Goal: Transaction & Acquisition: Purchase product/service

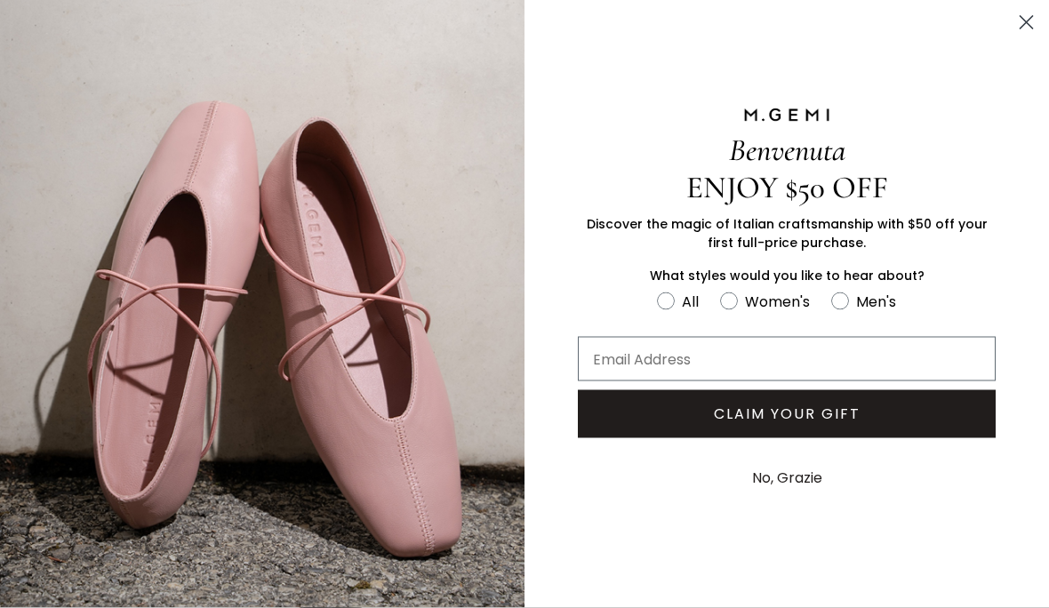
scroll to position [1564, 0]
click at [1031, 20] on circle "Close dialog" at bounding box center [1026, 22] width 29 height 29
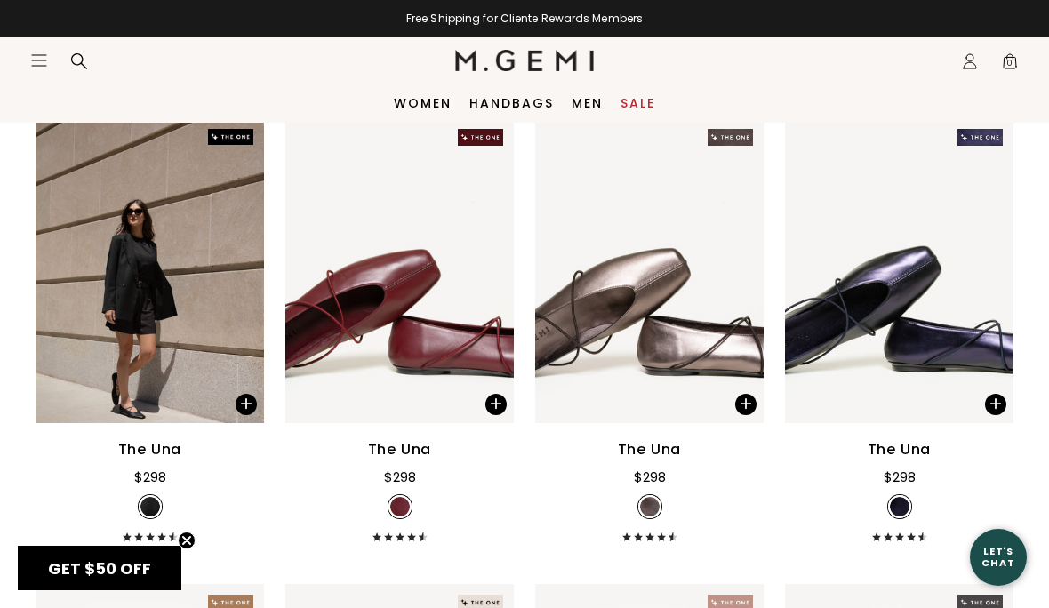
scroll to position [0, 0]
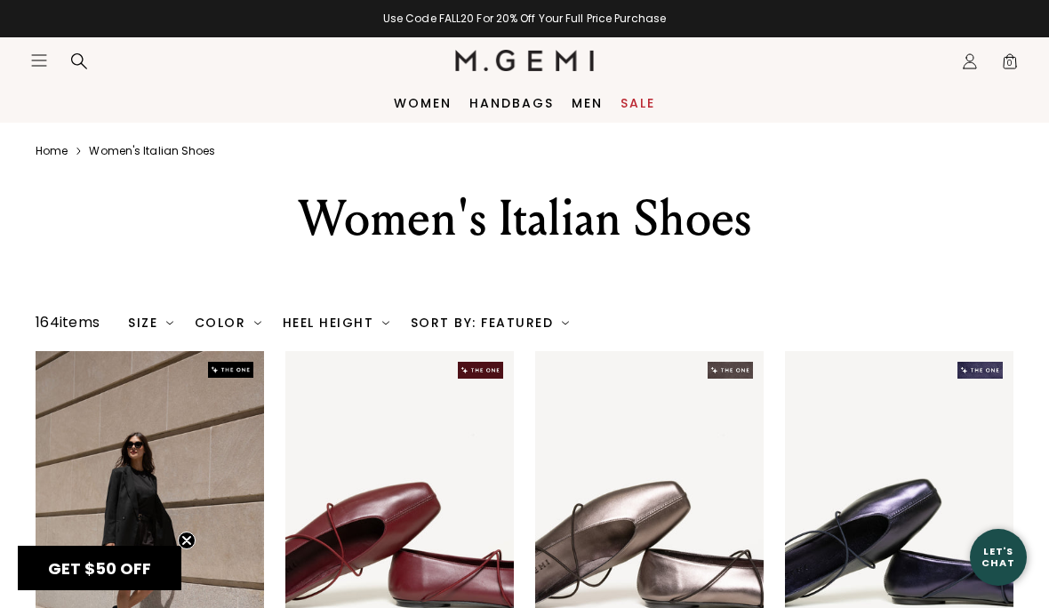
click at [73, 66] on icon at bounding box center [79, 61] width 18 height 18
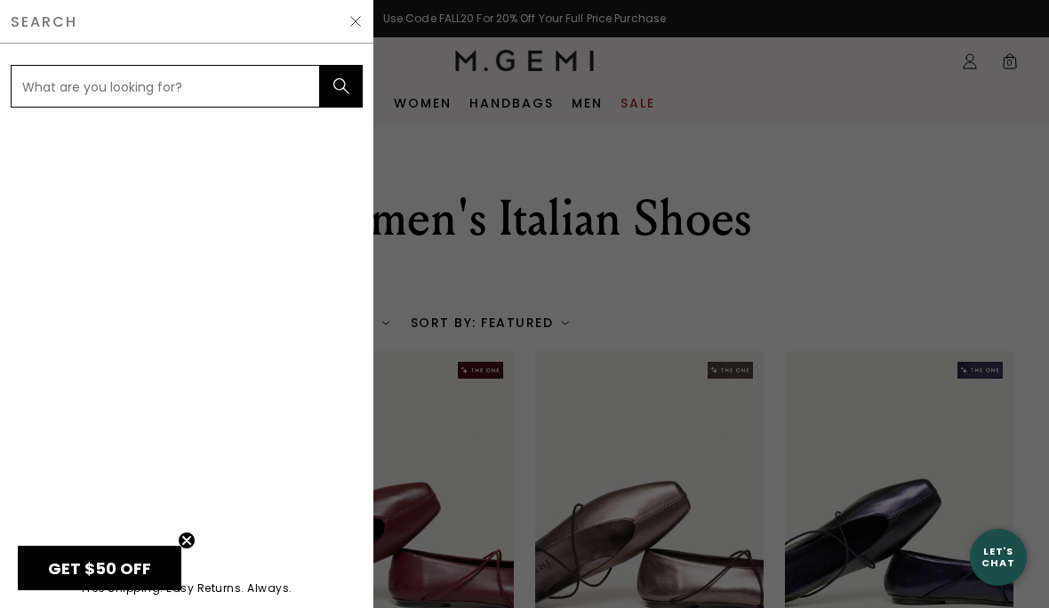
click at [198, 81] on input "text" at bounding box center [165, 86] width 309 height 43
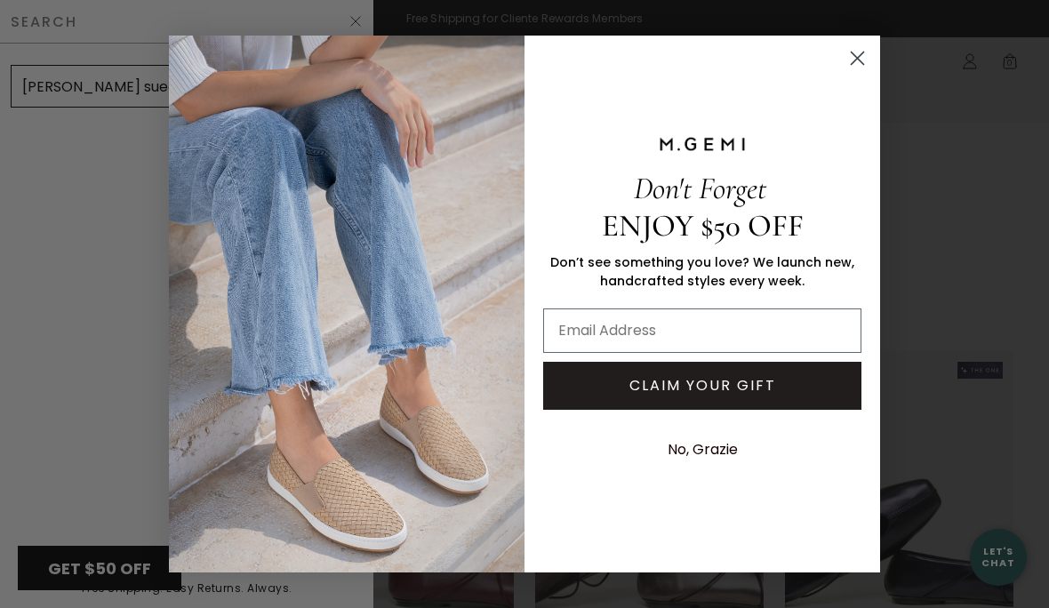
click at [853, 54] on icon "Close dialog" at bounding box center [858, 58] width 12 height 12
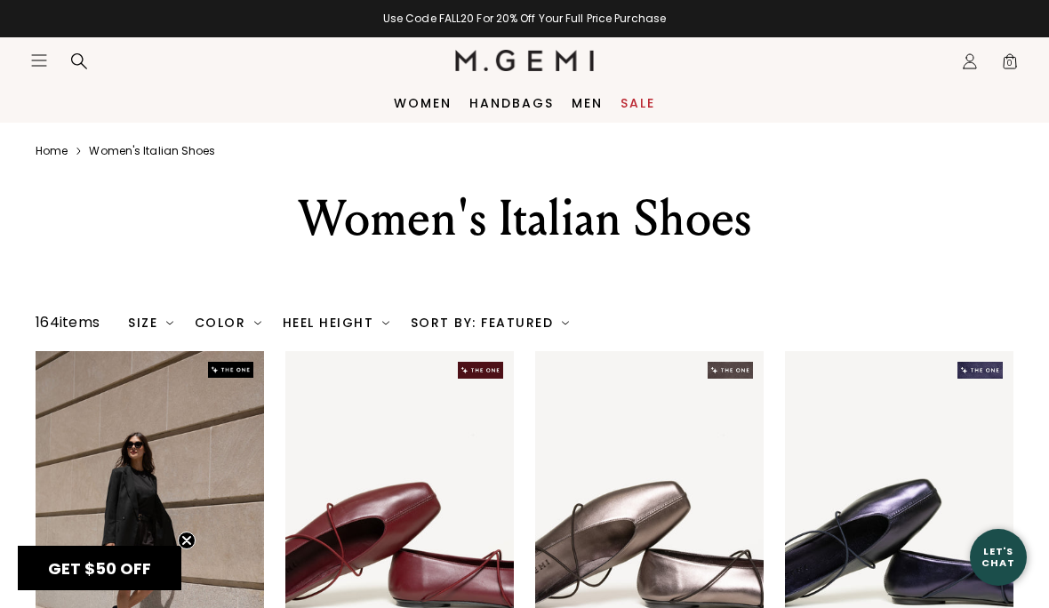
click at [85, 83] on nav "Icons/20x20/hamburger@2x Women Shop All Shoes New Arrivals Bestsellers Essentia…" at bounding box center [242, 60] width 425 height 46
click at [77, 56] on icon at bounding box center [79, 61] width 18 height 18
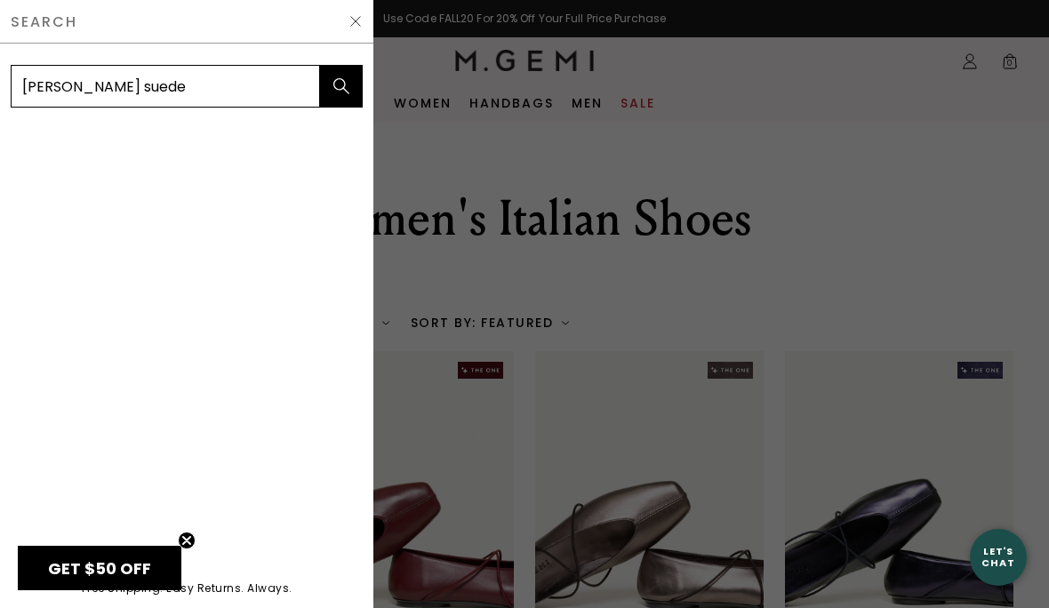
click at [48, 85] on input "Felipe suede" at bounding box center [165, 86] width 309 height 43
click at [192, 90] on input "Felize suede" at bounding box center [165, 86] width 309 height 43
type input "Felize suede shearling"
click at [341, 86] on button "submit" at bounding box center [341, 86] width 43 height 43
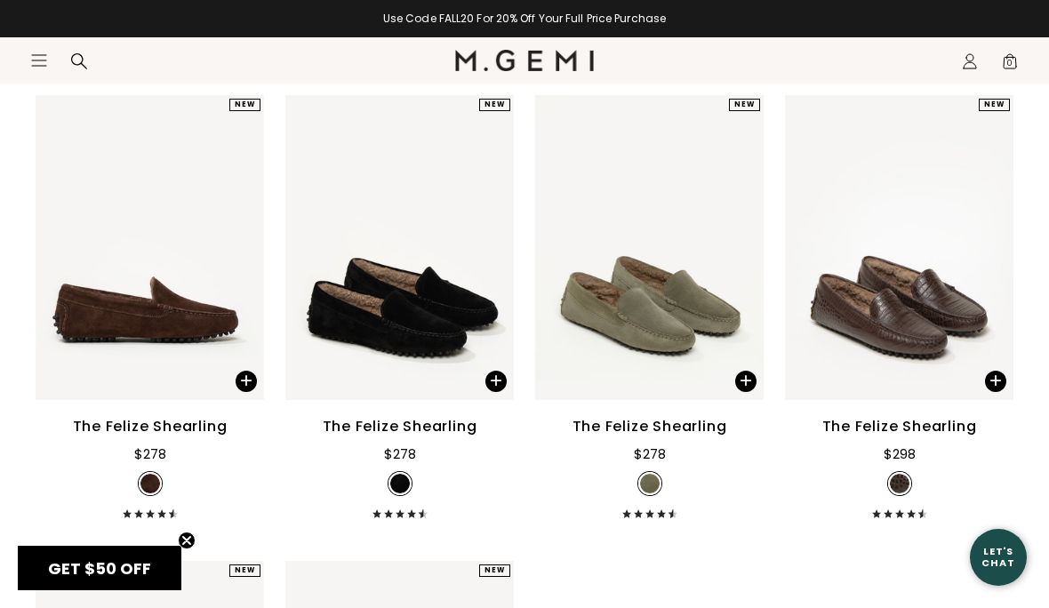
scroll to position [237, 0]
click at [184, 438] on div "The Felize Shearling" at bounding box center [150, 427] width 155 height 21
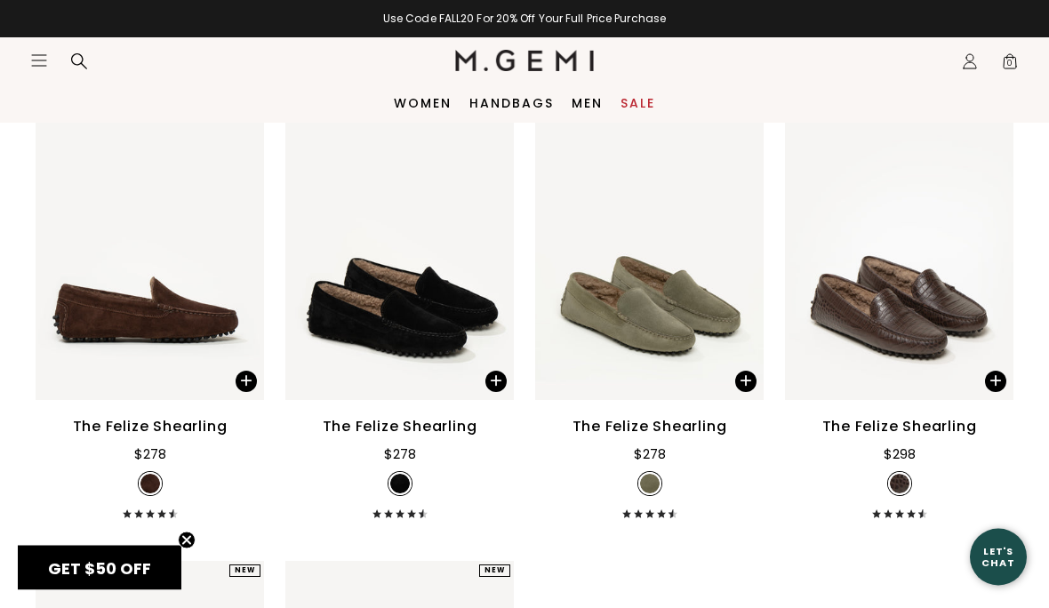
scroll to position [318, 0]
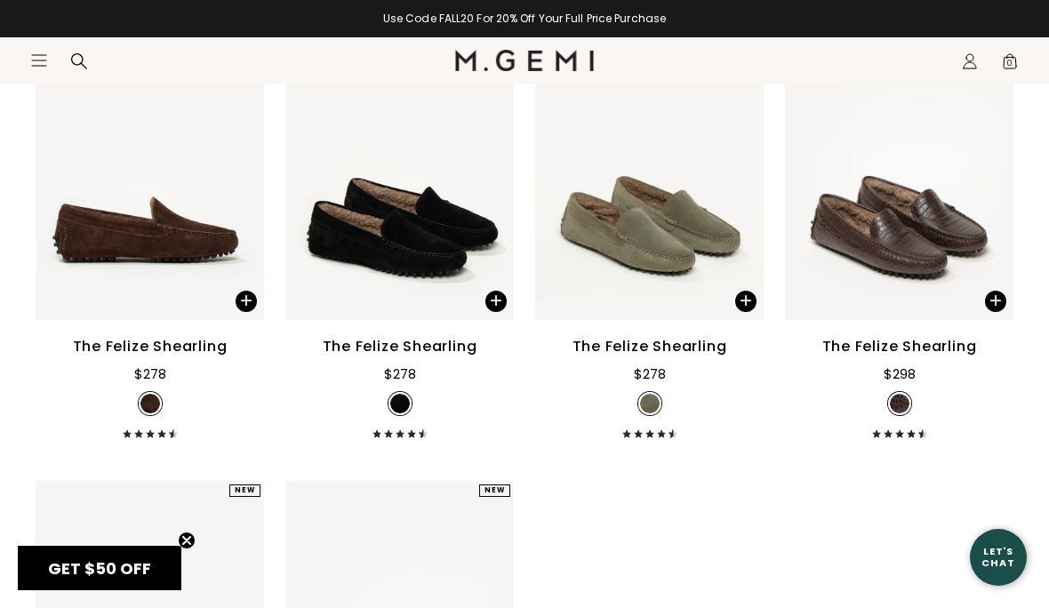
click at [674, 357] on div "The Felize Shearling" at bounding box center [650, 346] width 155 height 21
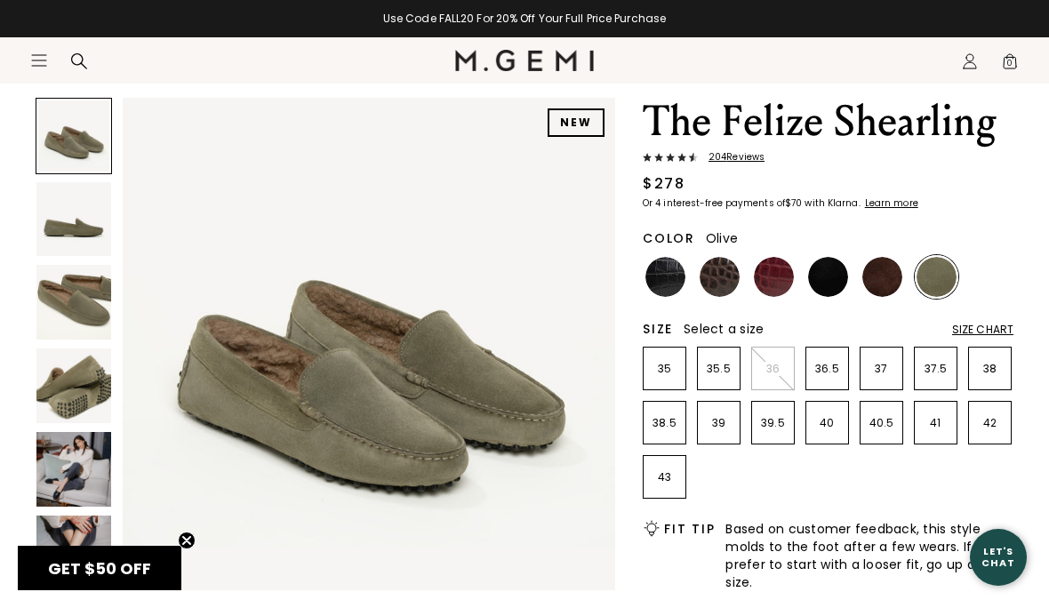
scroll to position [95, 0]
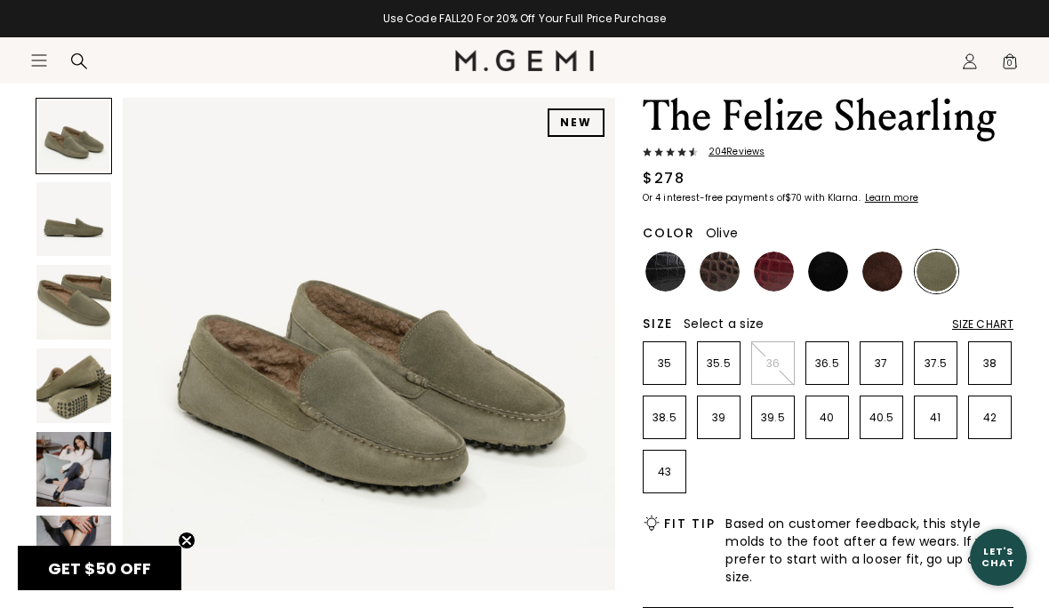
click at [1006, 408] on li "42" at bounding box center [990, 418] width 44 height 44
click at [662, 275] on img at bounding box center [666, 272] width 40 height 40
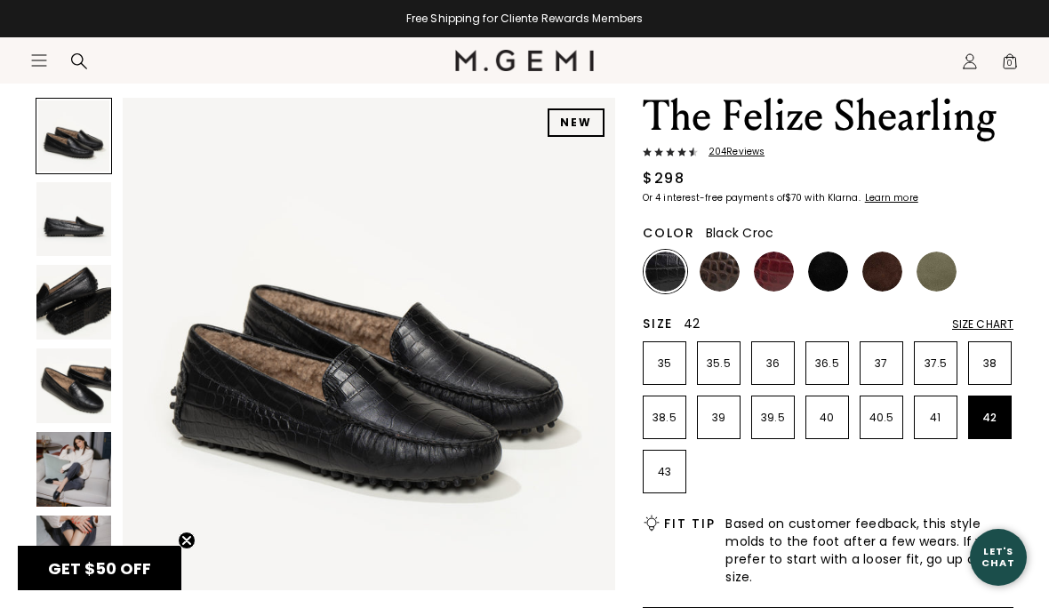
click at [726, 275] on img at bounding box center [720, 272] width 40 height 40
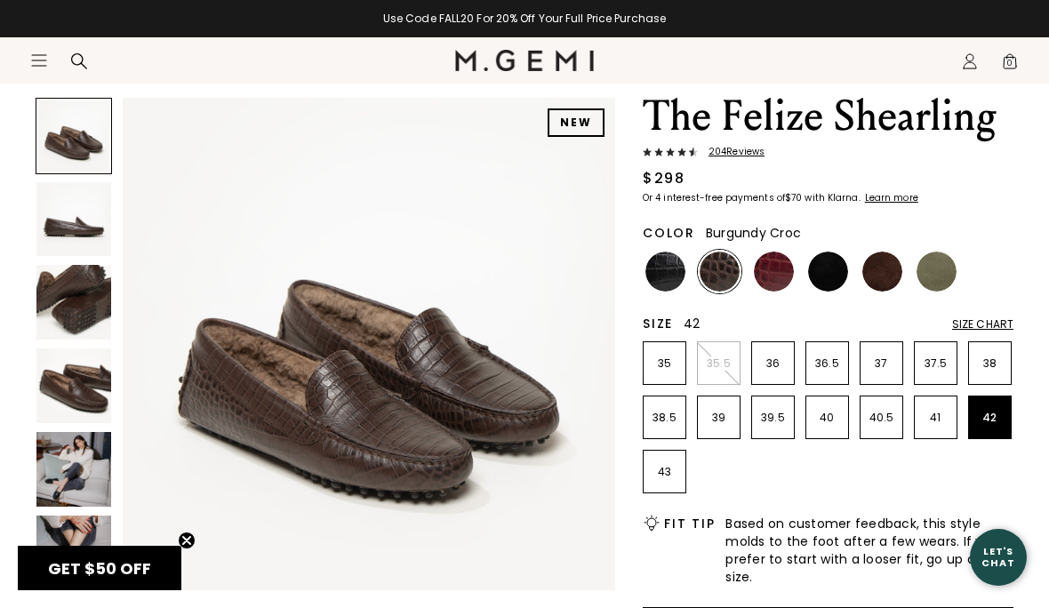
click at [777, 278] on img at bounding box center [774, 272] width 40 height 40
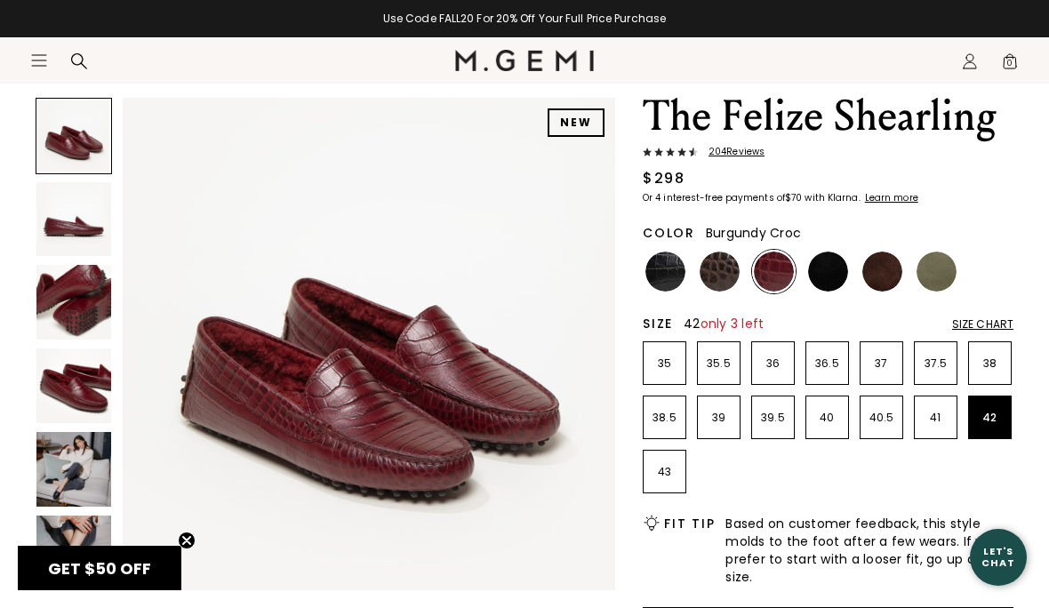
click at [832, 279] on img at bounding box center [828, 272] width 40 height 40
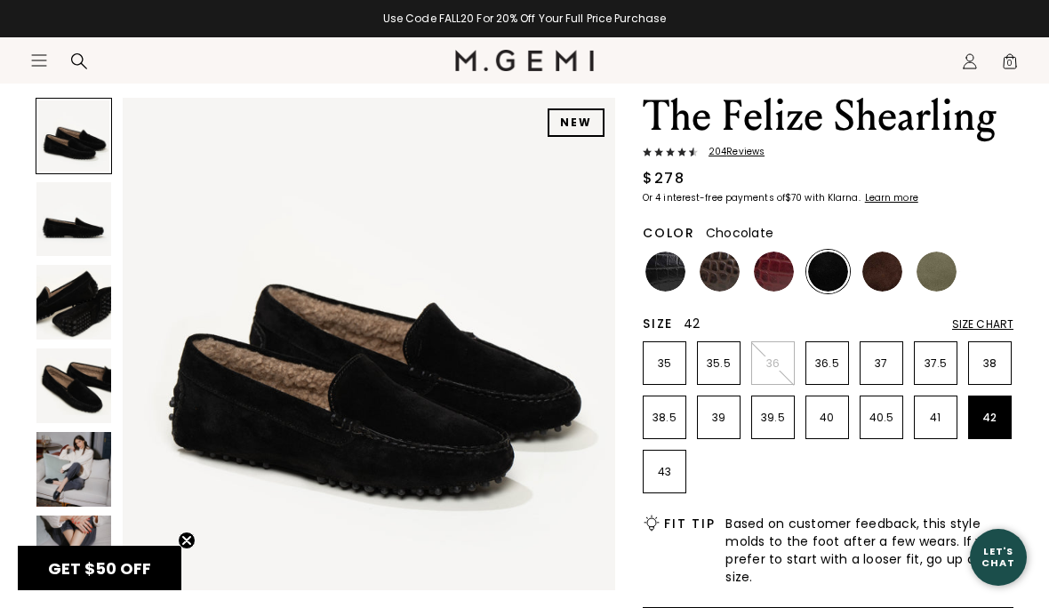
click at [888, 277] on img at bounding box center [883, 272] width 40 height 40
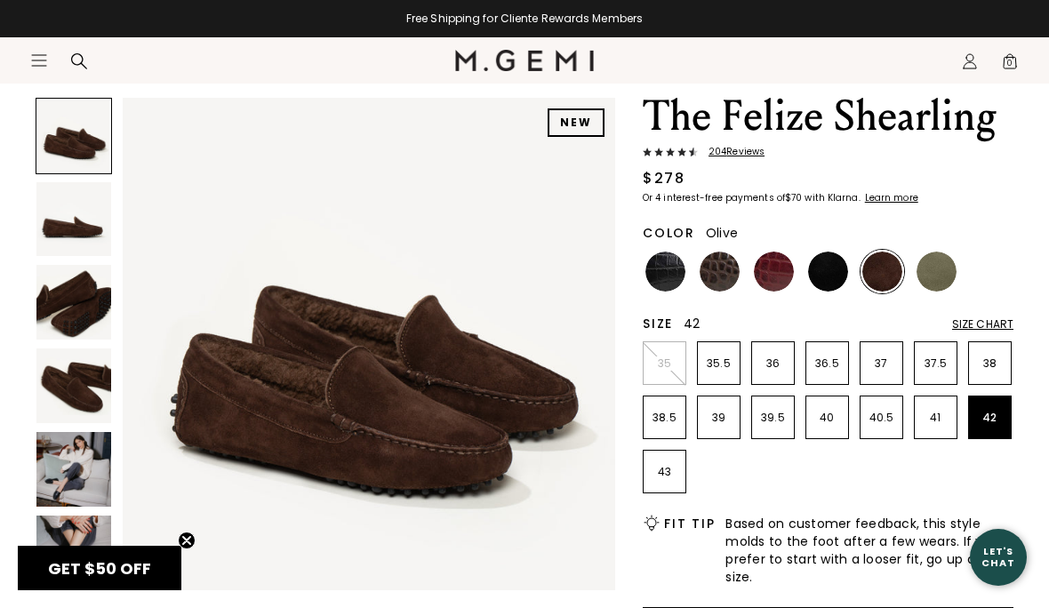
click at [936, 274] on img at bounding box center [937, 272] width 40 height 40
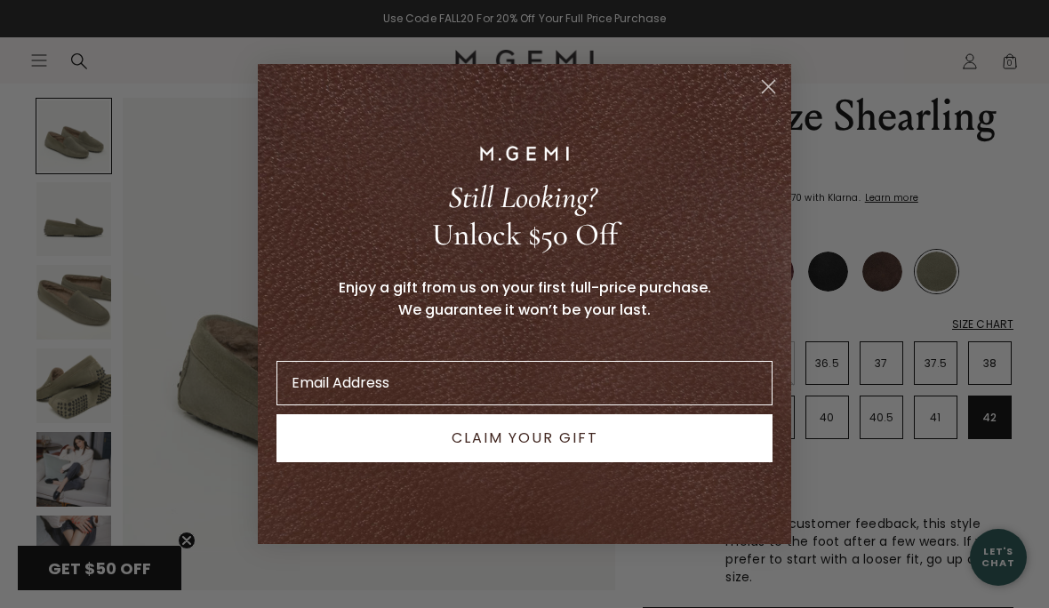
click at [432, 405] on input "Email Address" at bounding box center [525, 383] width 496 height 44
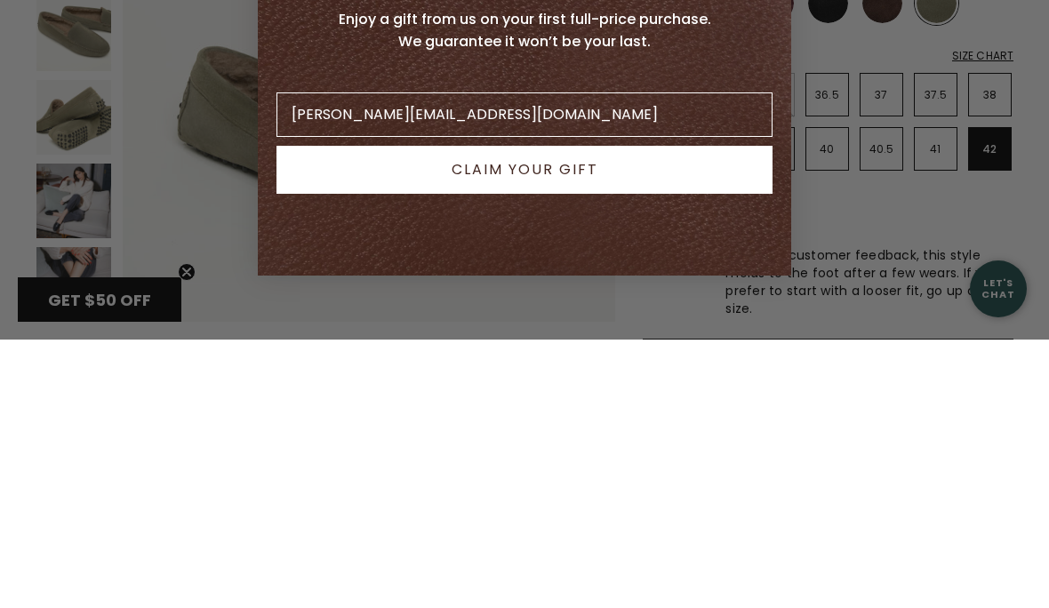
type input "ellen.woodbury51@gmail.com"
click at [590, 414] on button "CLAIM YOUR GIFT" at bounding box center [525, 438] width 496 height 48
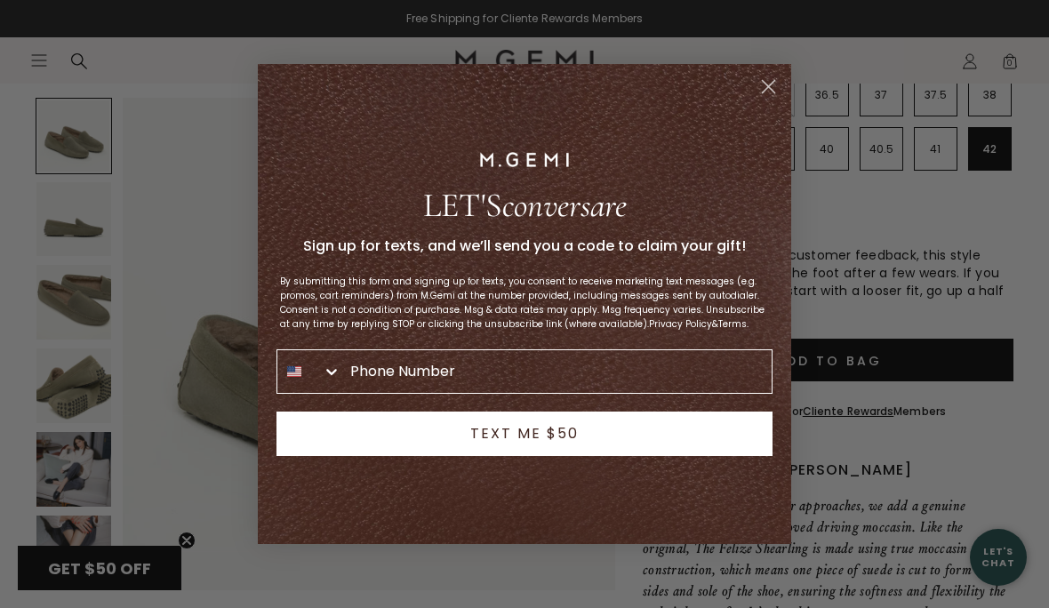
click at [771, 101] on circle "Close dialog" at bounding box center [768, 86] width 29 height 29
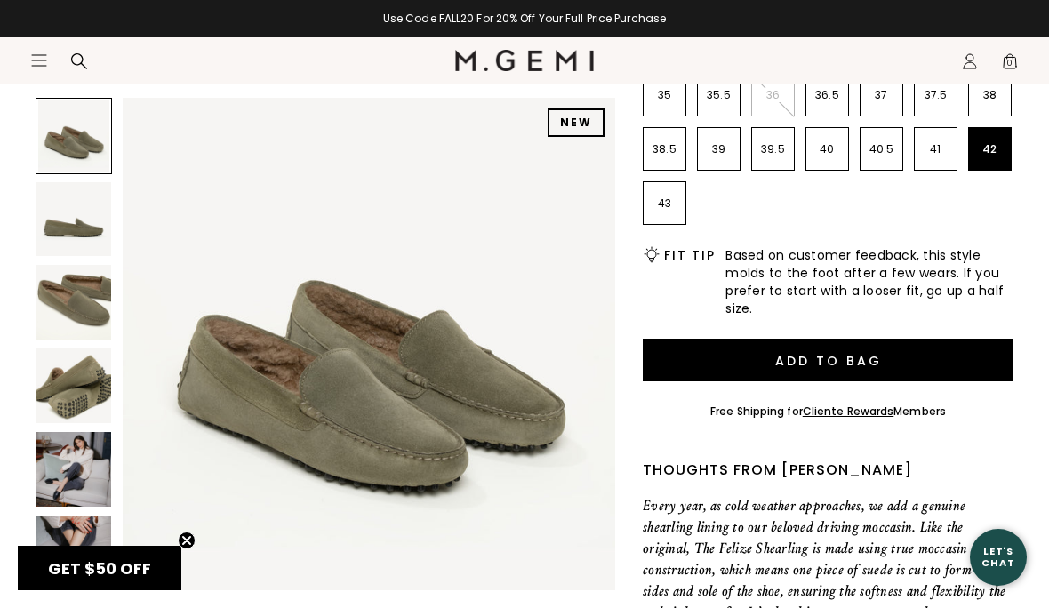
click at [869, 356] on button "Add to Bag" at bounding box center [828, 360] width 371 height 43
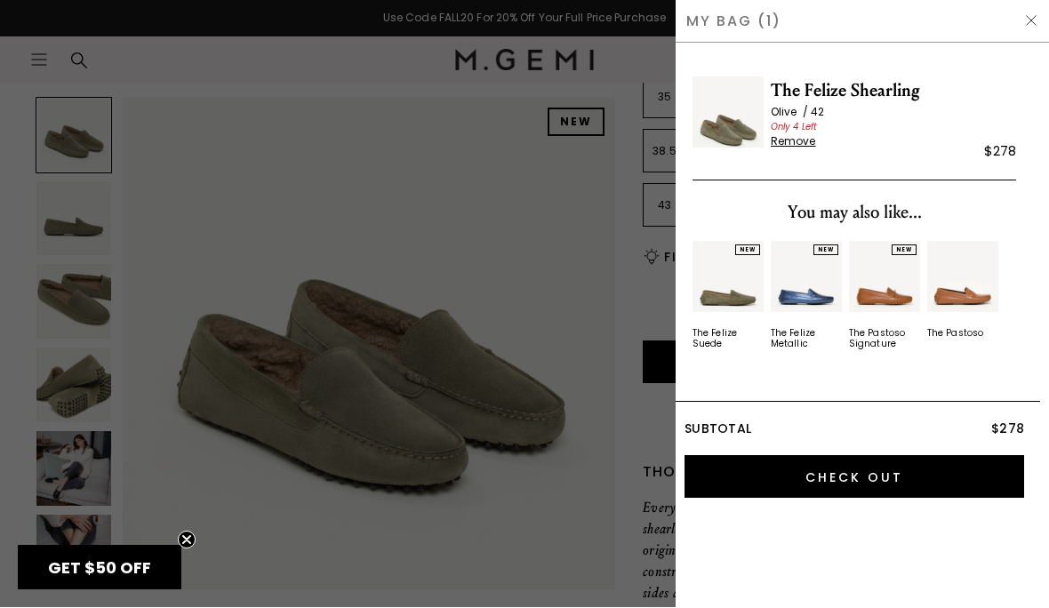
scroll to position [0, 0]
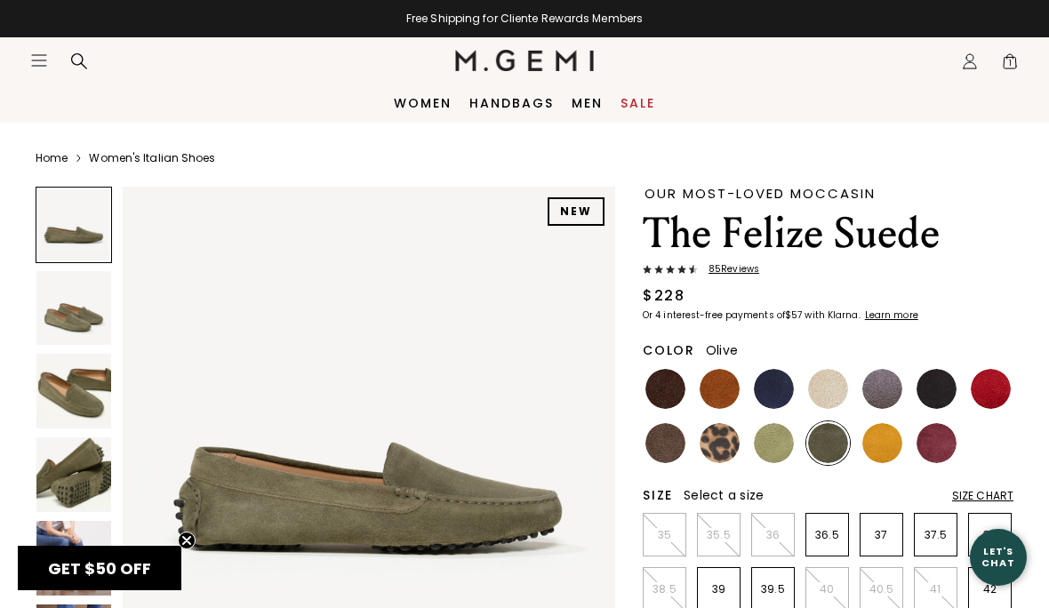
click at [1000, 391] on img at bounding box center [991, 389] width 40 height 40
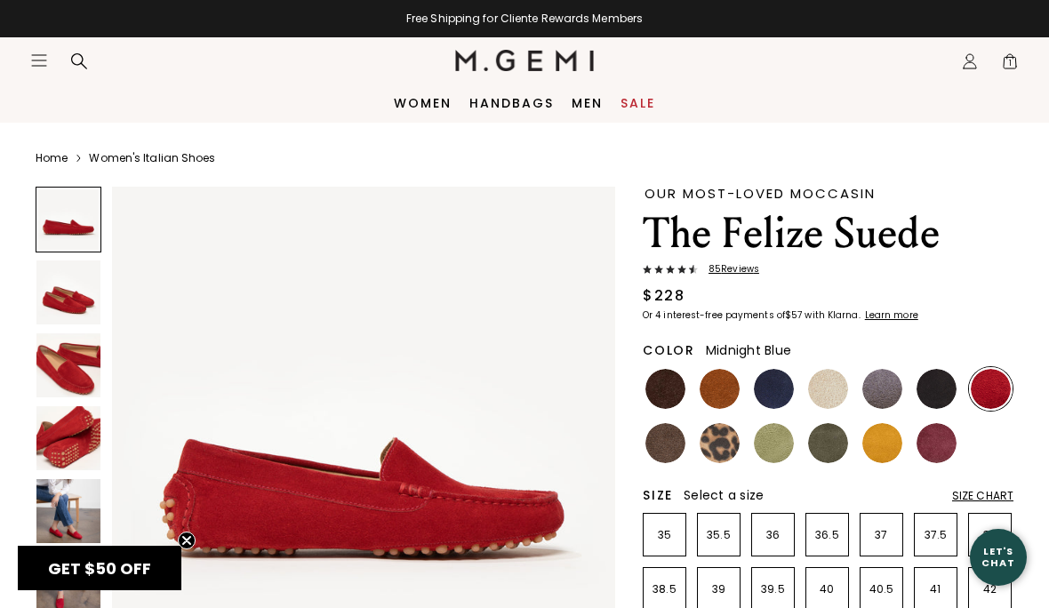
click at [785, 390] on img at bounding box center [774, 389] width 40 height 40
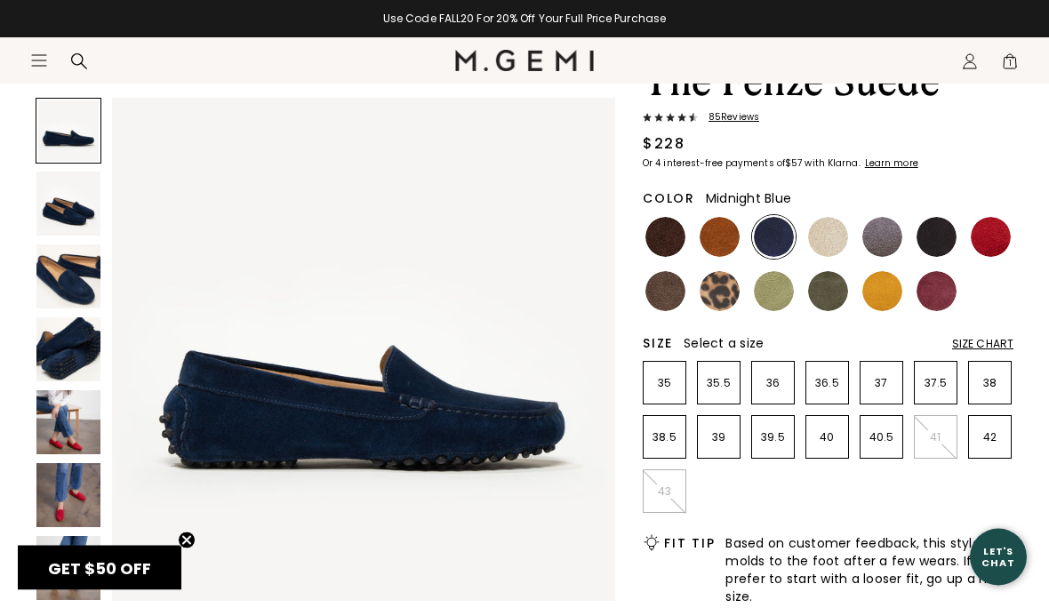
scroll to position [153, 0]
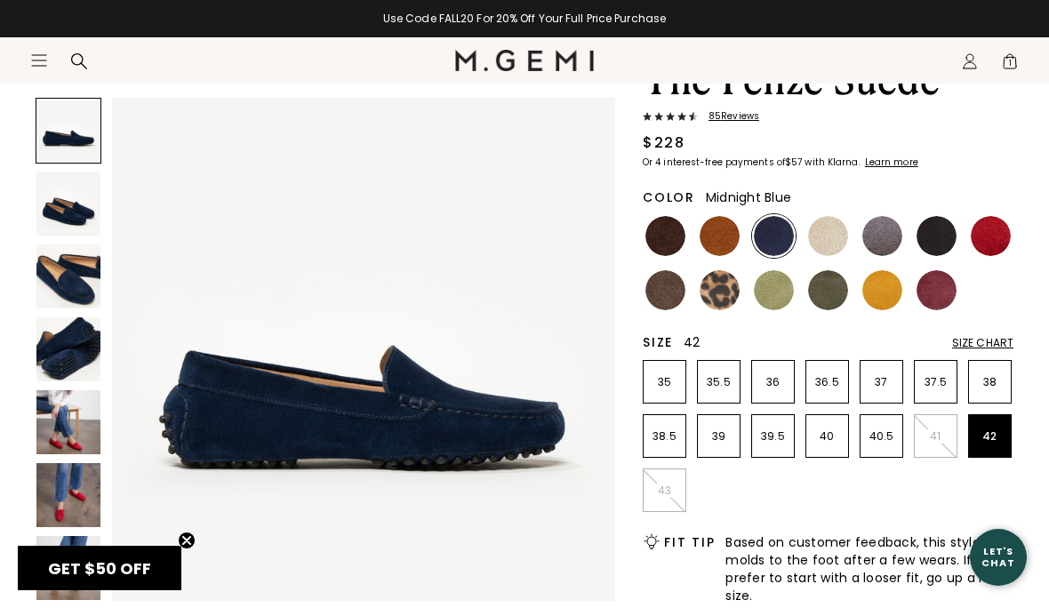
click at [1007, 443] on p "42" at bounding box center [990, 436] width 42 height 14
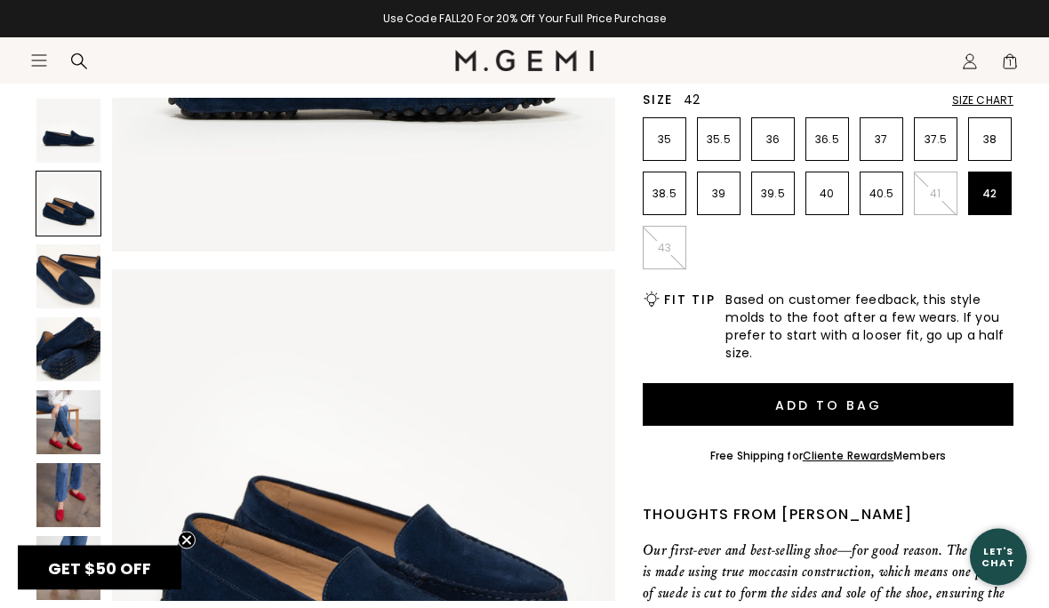
scroll to position [396, 0]
click at [839, 406] on button "Add to Bag" at bounding box center [828, 404] width 371 height 43
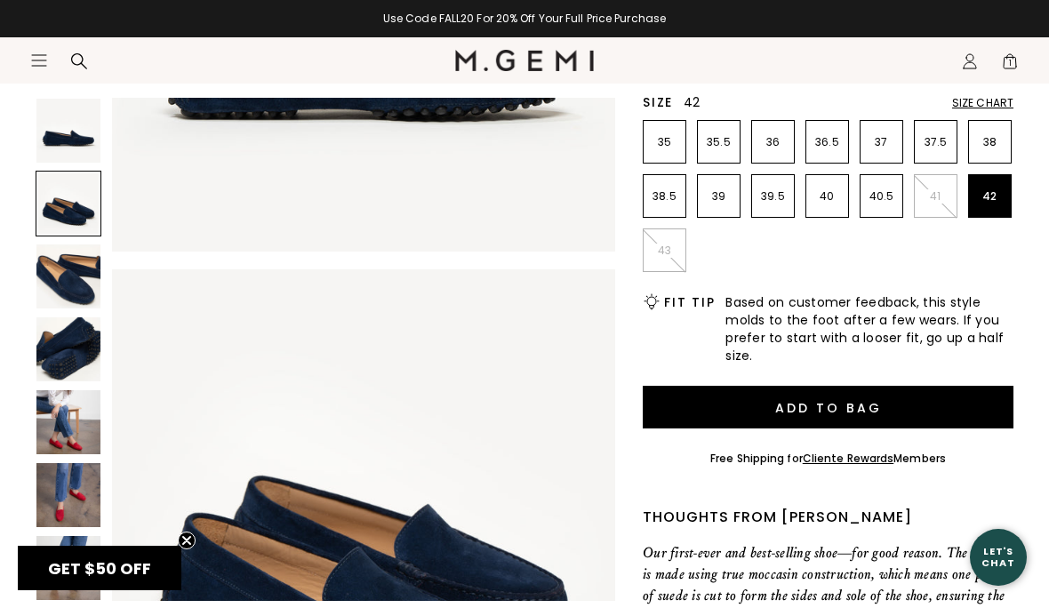
scroll to position [0, 0]
